Goal: Task Accomplishment & Management: Use online tool/utility

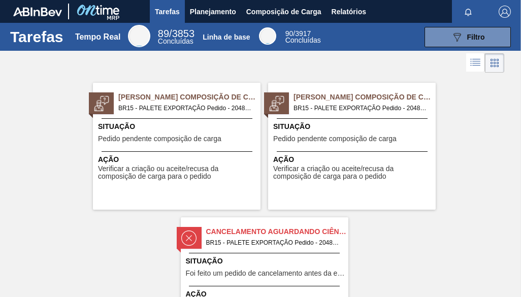
click at [168, 138] on span "Pedido pendente composição de carga" at bounding box center [159, 139] width 123 height 8
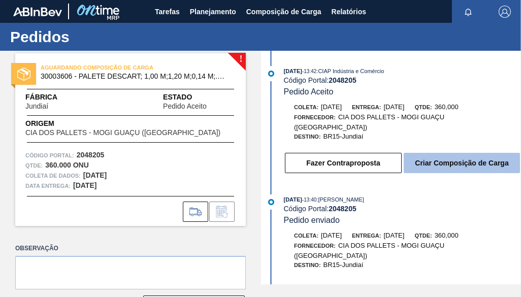
click at [411, 153] on button "Criar Composição de Carga" at bounding box center [461, 163] width 116 height 20
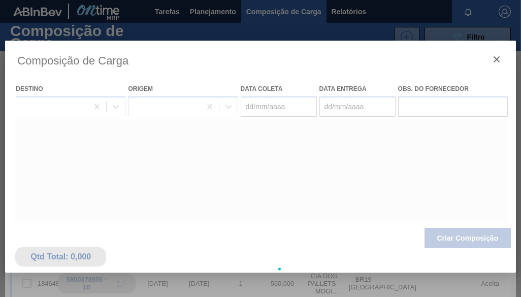
type coleta "08/10/2025"
type Entrega "09/10/2025"
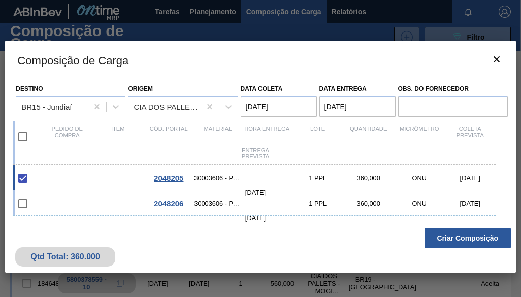
click at [169, 175] on span "2048205" at bounding box center [168, 178] width 29 height 9
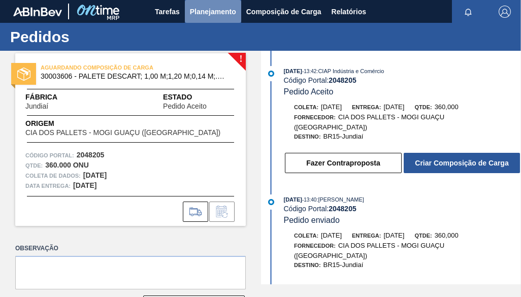
click at [217, 11] on span "Planejamento" at bounding box center [213, 12] width 46 height 12
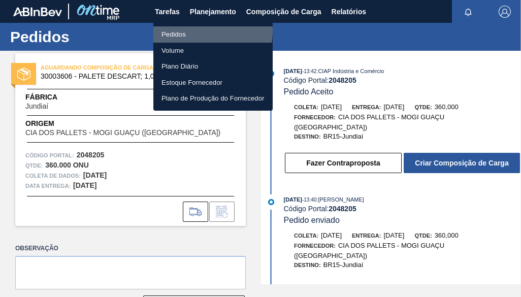
click at [183, 30] on li "Pedidos" at bounding box center [212, 34] width 119 height 16
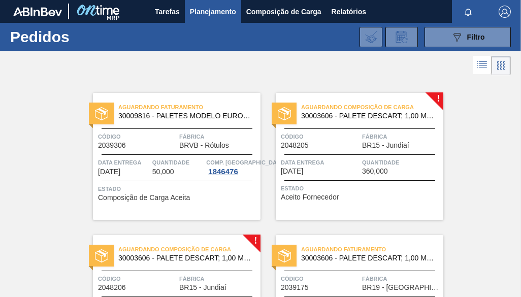
click at [371, 144] on span "BR15 - Jundiaí" at bounding box center [385, 146] width 47 height 8
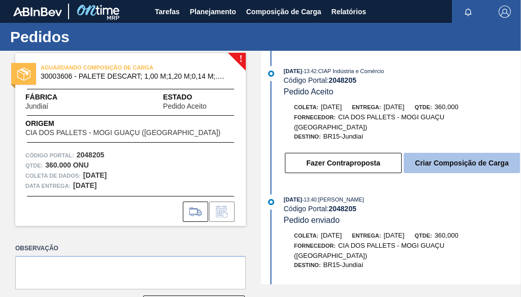
drag, startPoint x: 446, startPoint y: 155, endPoint x: 446, endPoint y: 161, distance: 6.1
click at [446, 161] on button "Criar Composição de Carga" at bounding box center [461, 163] width 116 height 20
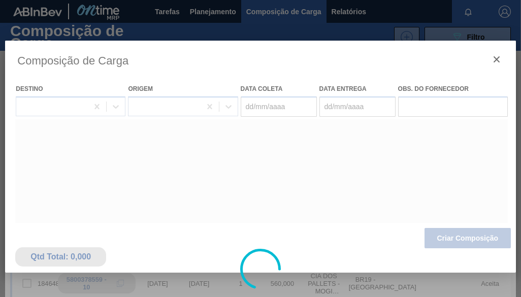
type coleta "08/10/2025"
type Entrega "09/10/2025"
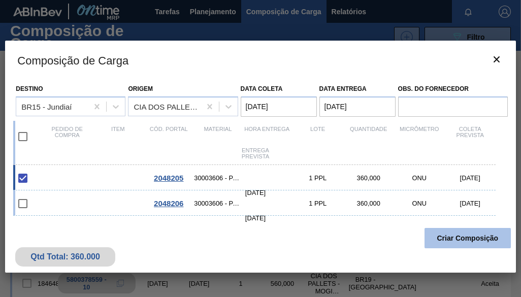
click at [445, 234] on button "Criar Composição" at bounding box center [467, 238] width 86 height 20
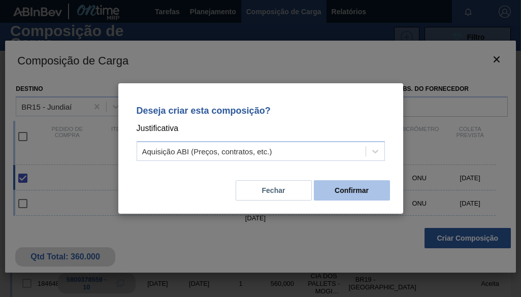
click at [344, 188] on button "Confirmar" at bounding box center [352, 190] width 76 height 20
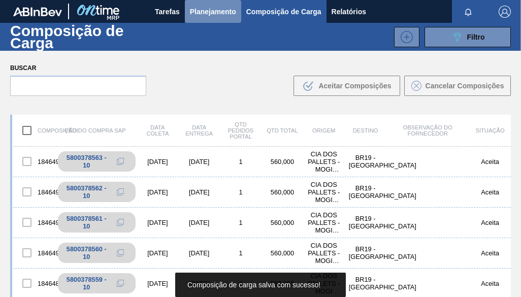
click at [216, 14] on span "Planejamento" at bounding box center [213, 12] width 46 height 12
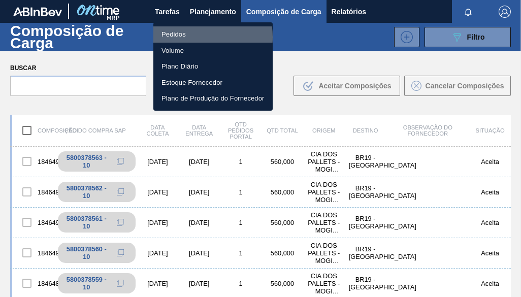
click at [195, 37] on li "Pedidos" at bounding box center [212, 34] width 119 height 16
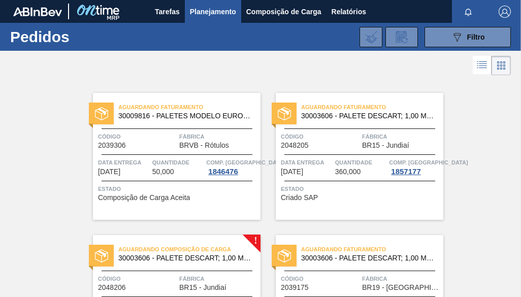
click at [207, 266] on div "Aguardando Composição de Carga 30003606 - PALETE DESCART; 1,00 M;1,20 M;0,14 M;…" at bounding box center [176, 298] width 167 height 127
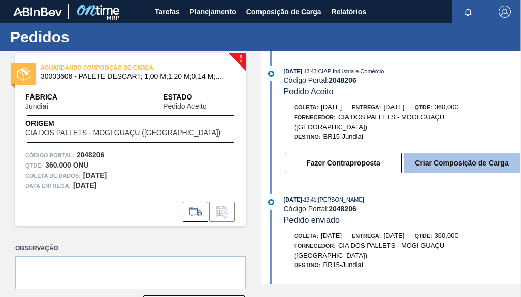
click at [424, 153] on button "Criar Composição de Carga" at bounding box center [461, 163] width 116 height 20
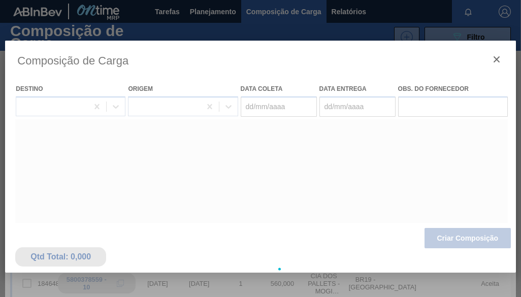
type coleta "13/10/2025"
type Entrega "17/10/2025"
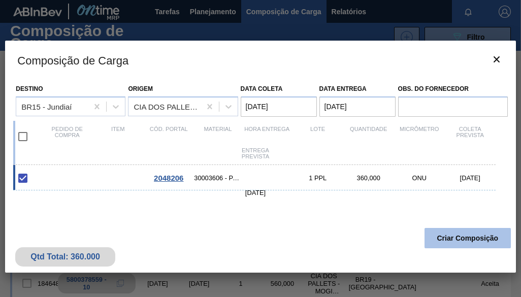
click at [483, 234] on button "Criar Composição" at bounding box center [467, 238] width 86 height 20
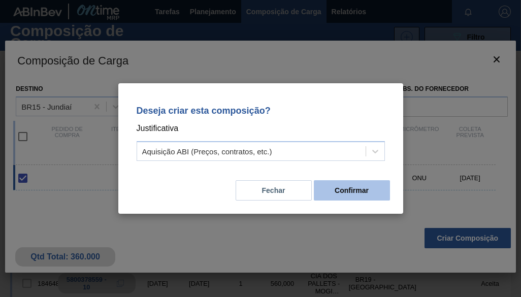
click at [358, 191] on button "Confirmar" at bounding box center [352, 190] width 76 height 20
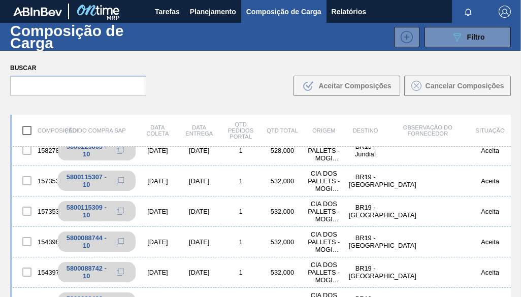
scroll to position [558, 0]
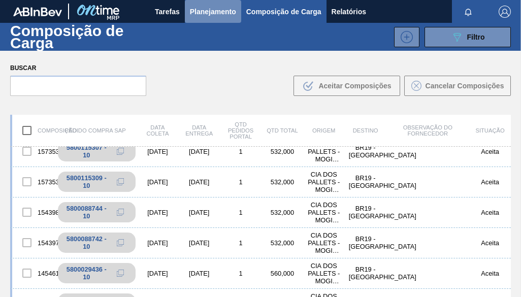
click at [201, 11] on span "Planejamento" at bounding box center [213, 12] width 46 height 12
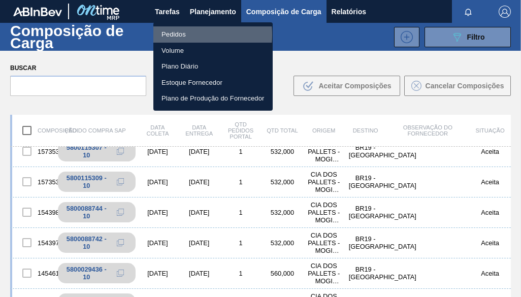
click at [180, 35] on li "Pedidos" at bounding box center [212, 34] width 119 height 16
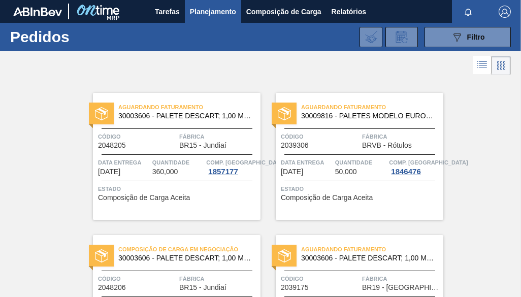
click at [170, 174] on span "360,000" at bounding box center [165, 172] width 26 height 8
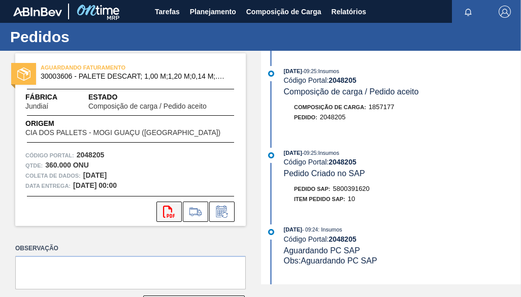
click at [166, 202] on button "svg{fill:#ff0000}" at bounding box center [168, 211] width 25 height 20
click at [216, 9] on span "Planejamento" at bounding box center [213, 12] width 46 height 12
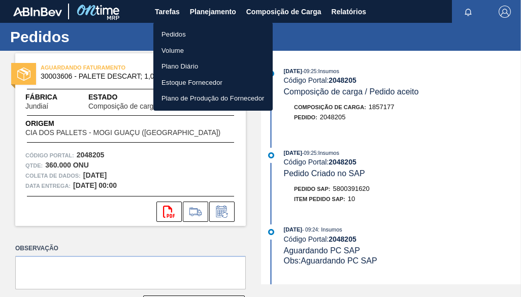
click at [186, 36] on li "Pedidos" at bounding box center [212, 34] width 119 height 16
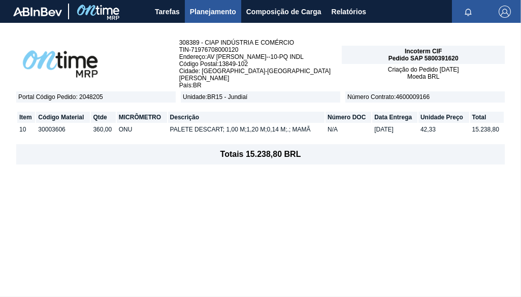
click at [204, 10] on span "Planejamento" at bounding box center [213, 12] width 46 height 12
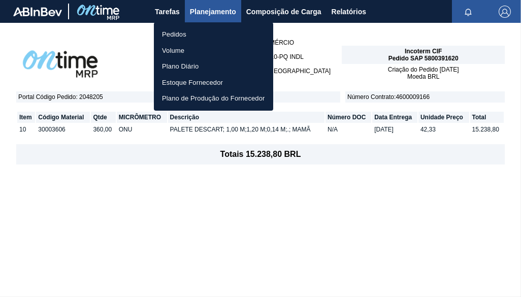
click at [170, 35] on li "Pedidos" at bounding box center [213, 34] width 119 height 16
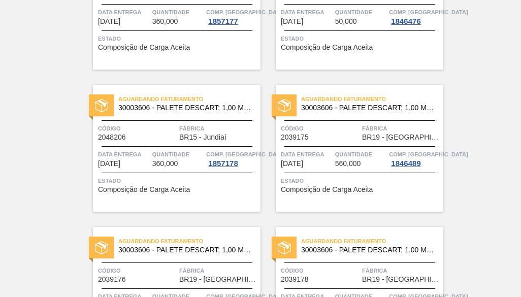
scroll to position [152, 0]
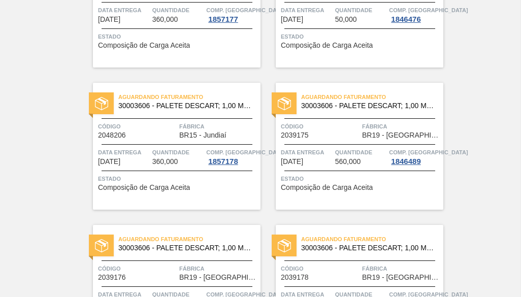
click at [161, 152] on span "Quantidade" at bounding box center [178, 152] width 52 height 10
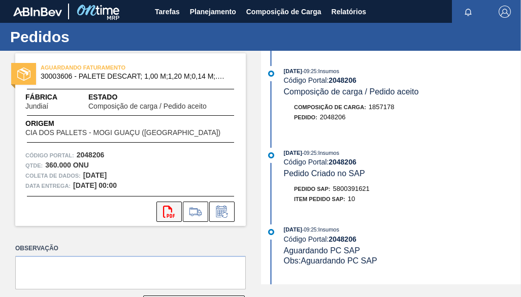
click at [168, 207] on icon at bounding box center [169, 212] width 12 height 12
